Goal: Information Seeking & Learning: Learn about a topic

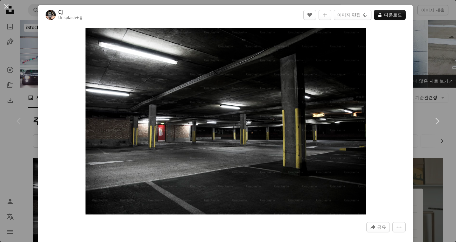
scroll to position [95, 0]
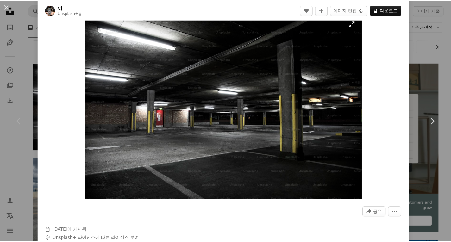
scroll to position [32, 0]
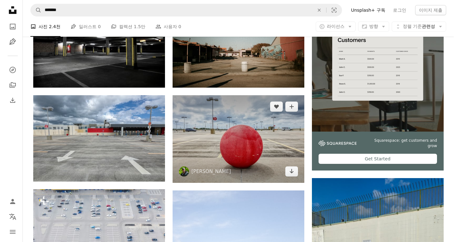
scroll to position [158, 0]
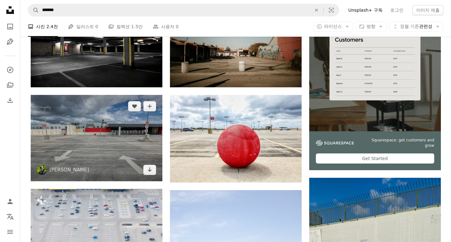
click at [140, 156] on img at bounding box center [97, 138] width 132 height 86
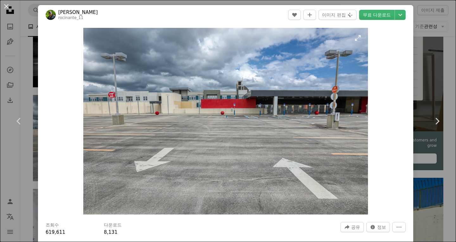
click at [194, 148] on img "이 이미지 확대" at bounding box center [225, 121] width 285 height 187
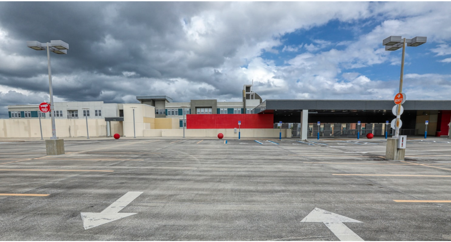
scroll to position [25, 0]
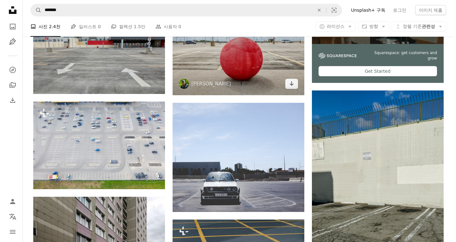
scroll to position [253, 0]
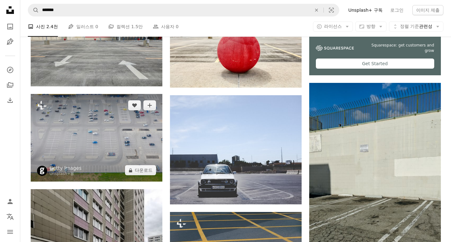
click at [94, 146] on img at bounding box center [97, 138] width 132 height 88
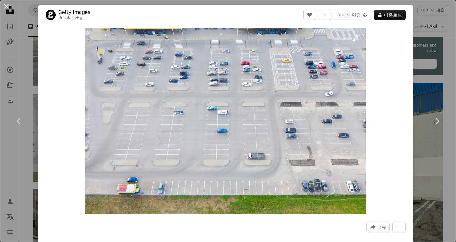
click at [203, 123] on img "이 이미지 확대" at bounding box center [226, 121] width 281 height 187
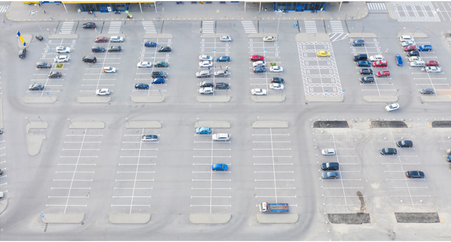
scroll to position [28, 0]
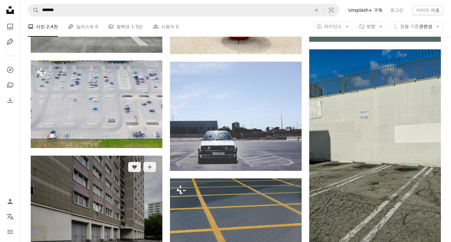
scroll to position [380, 0]
